Goal: Communication & Community: Connect with others

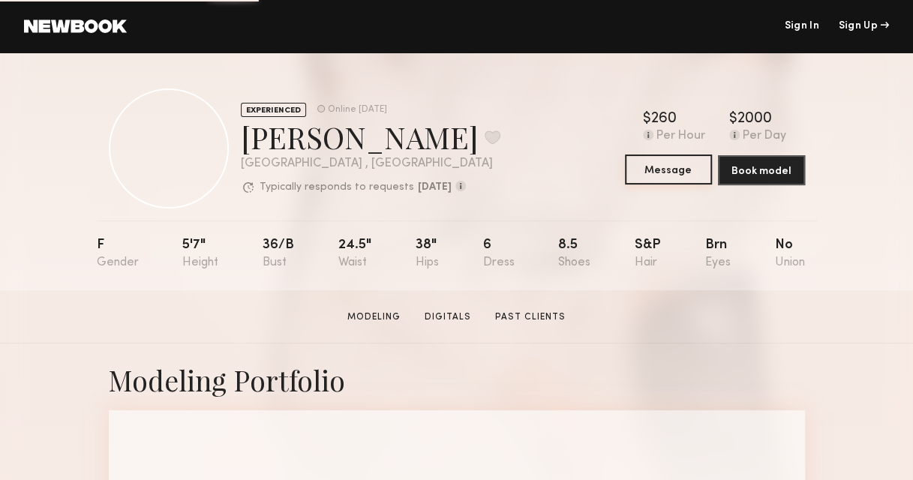
click at [681, 173] on button "Message" at bounding box center [668, 170] width 87 height 30
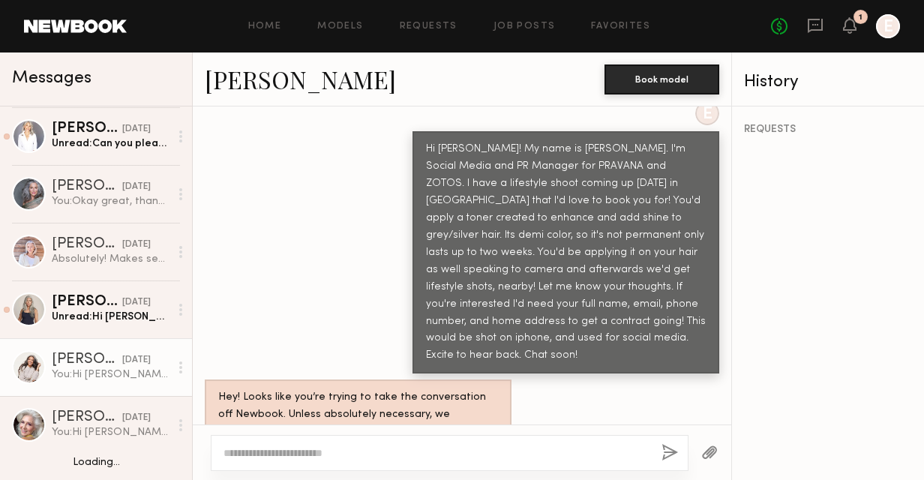
scroll to position [116, 0]
click at [42, 365] on div at bounding box center [29, 367] width 34 height 34
click at [86, 362] on div "[PERSON_NAME]" at bounding box center [87, 359] width 71 height 15
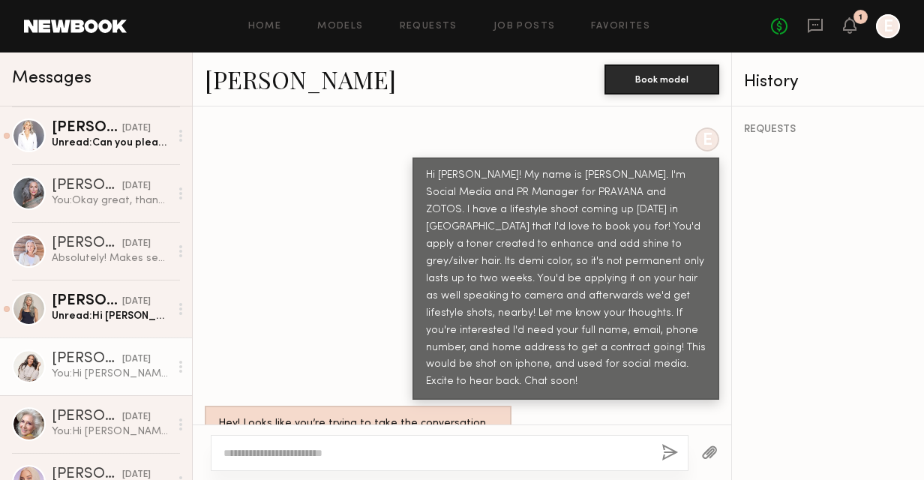
scroll to position [743, 0]
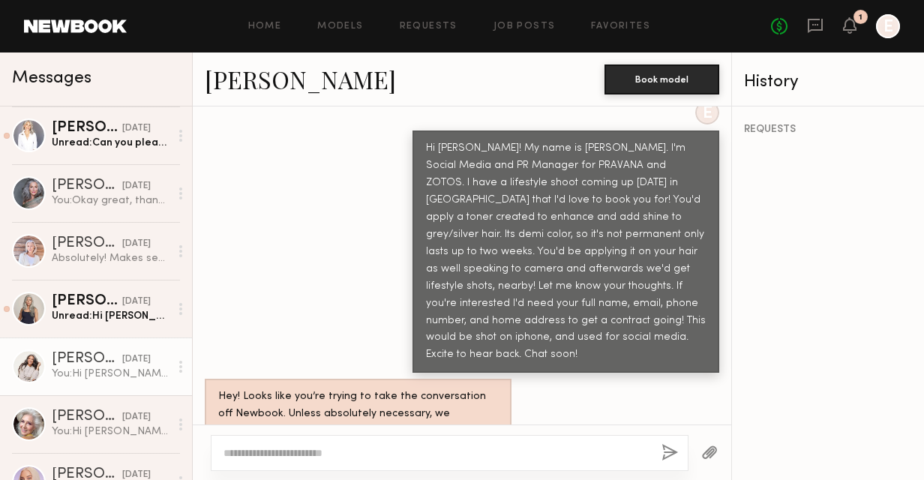
click at [100, 384] on link "[PERSON_NAME] [DATE] You: Hi [PERSON_NAME]! My name is [PERSON_NAME]. I'm Socia…" at bounding box center [96, 367] width 192 height 58
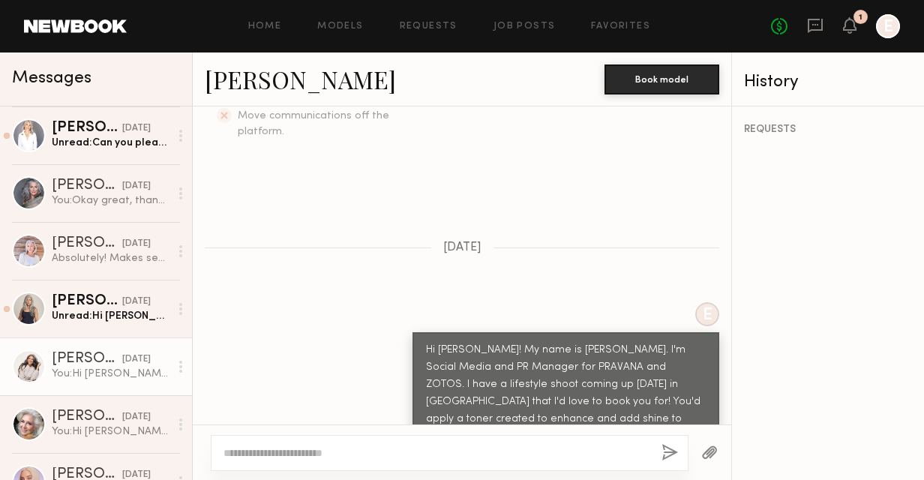
scroll to position [539, 0]
click at [245, 74] on link "[PERSON_NAME]" at bounding box center [300, 79] width 191 height 32
